Goal: Navigation & Orientation: Find specific page/section

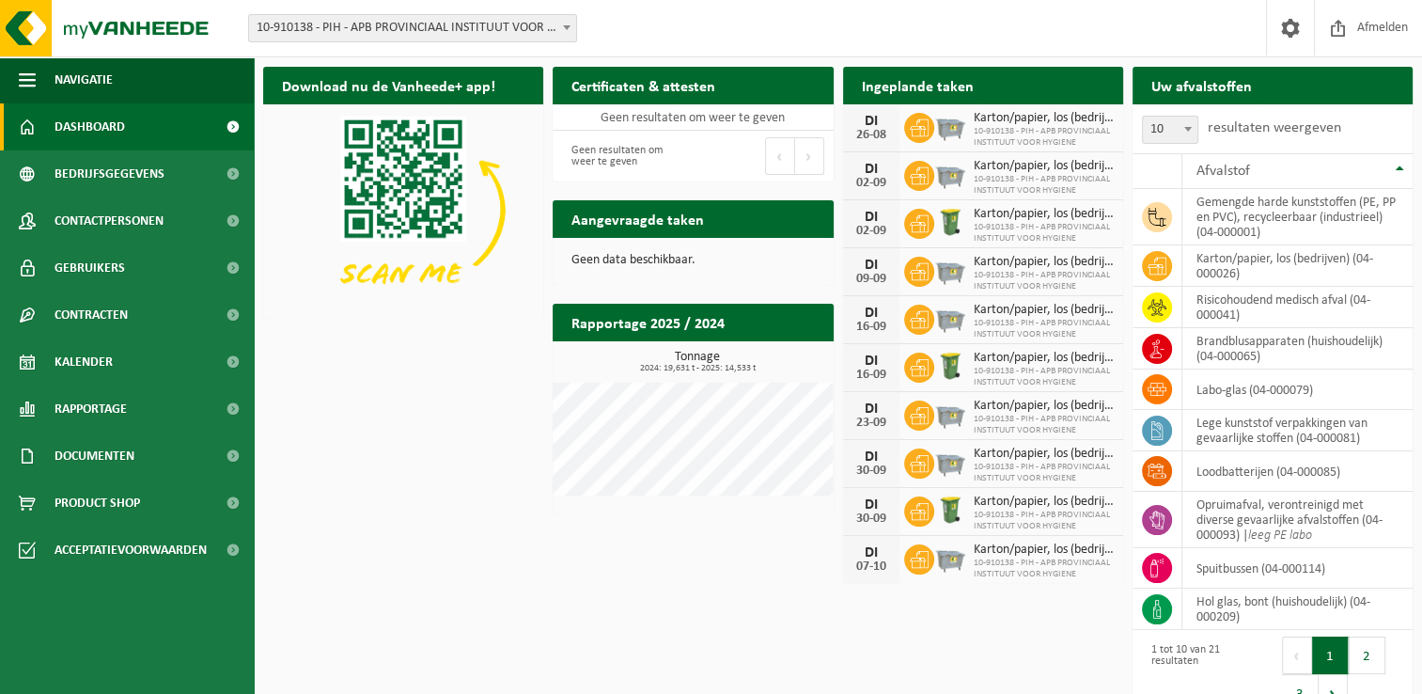
click at [406, 400] on div "Download nu de Vanheede+ app! Verberg Certificaten & attesten Bekijk uw certifi…" at bounding box center [837, 391] width 1159 height 668
